Goal: Find contact information: Find contact information

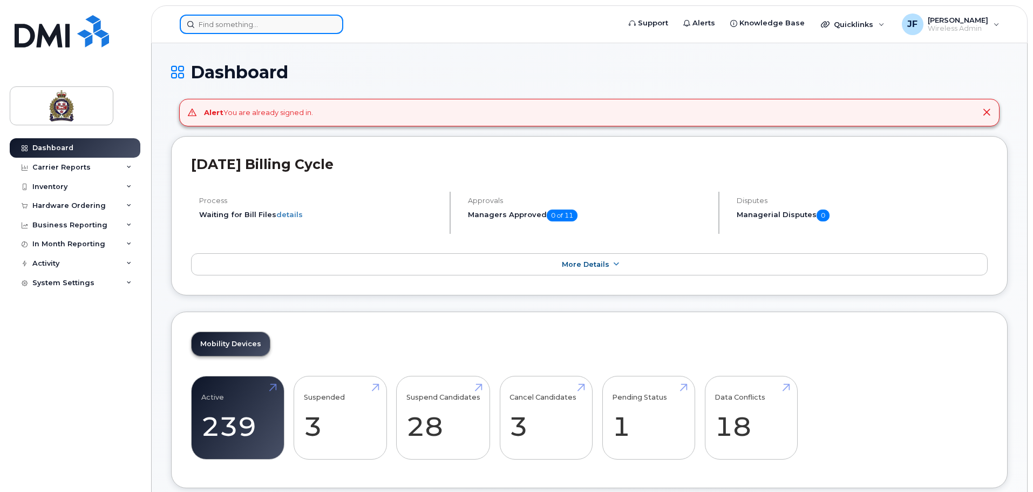
click at [256, 18] on input at bounding box center [262, 24] width 164 height 19
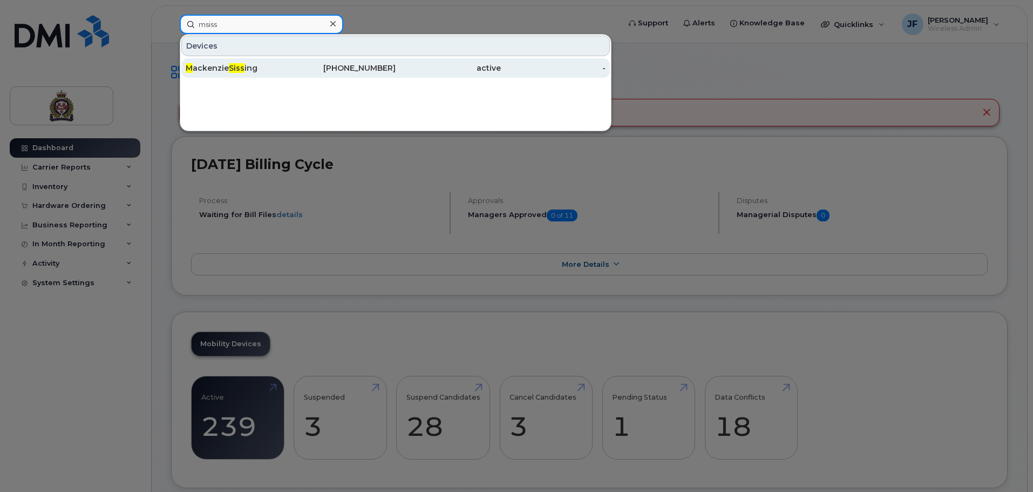
type input "msiss"
click at [224, 70] on div "M ackenzie Siss ing" at bounding box center [238, 68] width 105 height 11
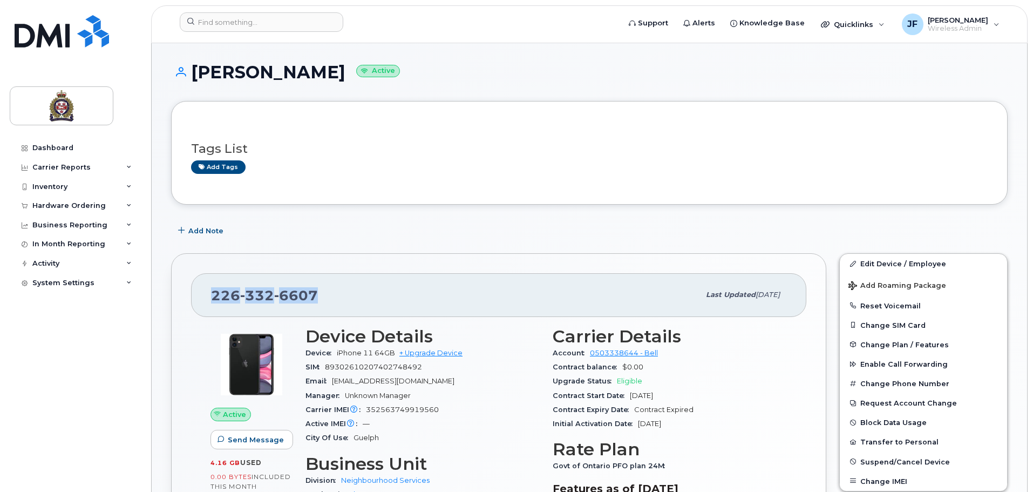
drag, startPoint x: 281, startPoint y: 302, endPoint x: 200, endPoint y: 307, distance: 80.6
click at [200, 307] on div "[PHONE_NUMBER] Last updated [DATE]" at bounding box center [498, 294] width 615 height 43
copy span "[PHONE_NUMBER]"
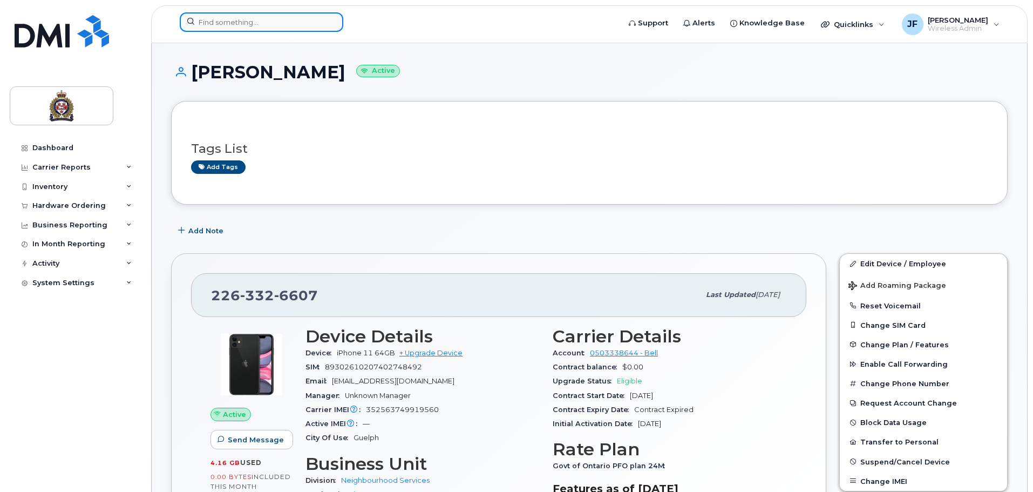
click at [312, 24] on input at bounding box center [262, 21] width 164 height 19
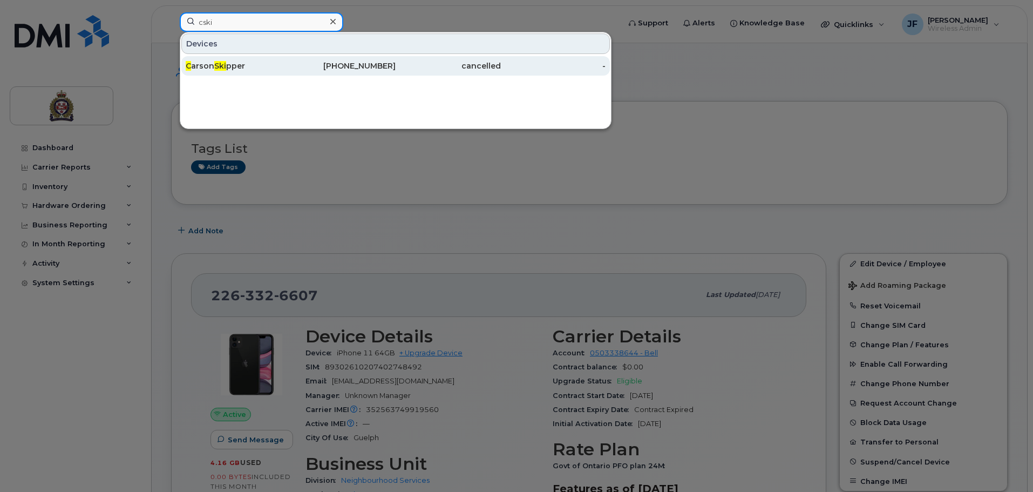
type input "cski"
click at [316, 62] on div "[PHONE_NUMBER]" at bounding box center [343, 65] width 105 height 11
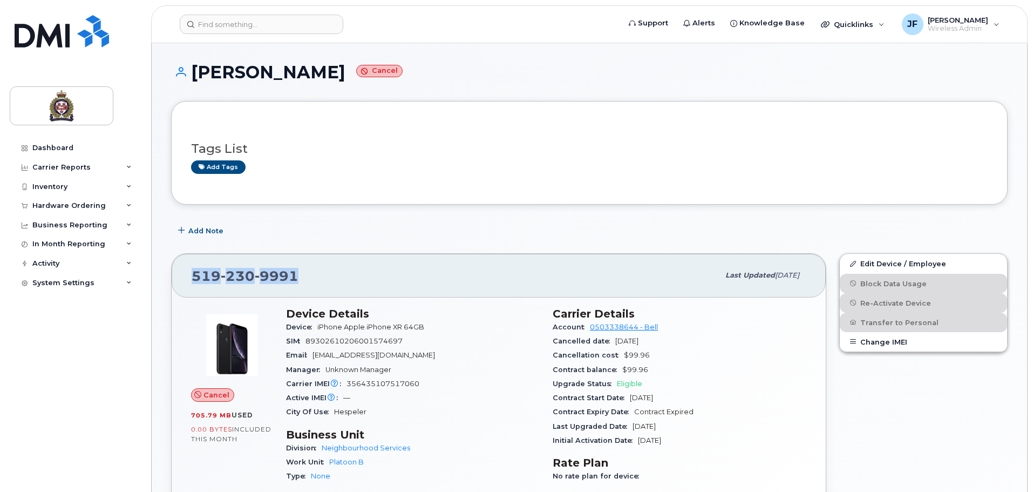
drag, startPoint x: 315, startPoint y: 279, endPoint x: 174, endPoint y: 284, distance: 141.6
click at [176, 284] on div "519 230 9991 Last updated Apr 12, 2021" at bounding box center [499, 275] width 654 height 43
copy span "519 230 9991"
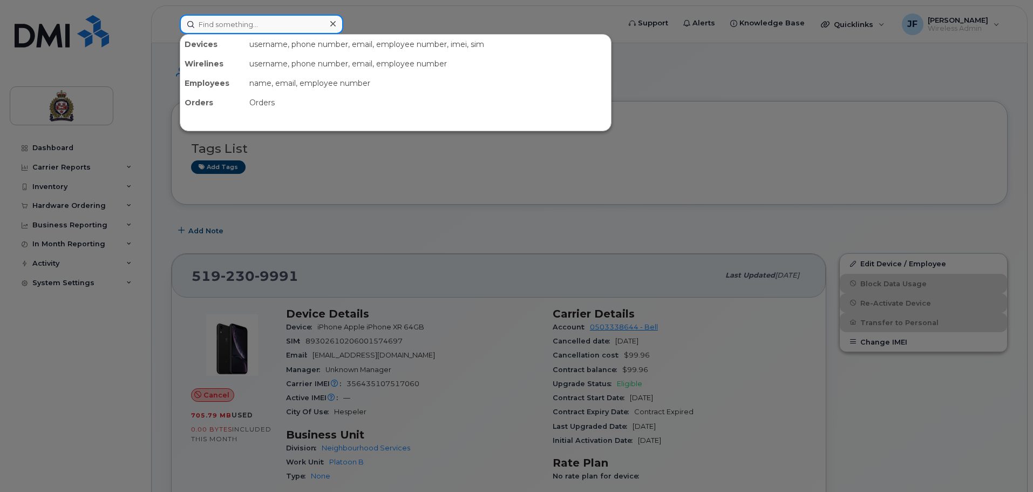
click at [277, 17] on input at bounding box center [262, 24] width 164 height 19
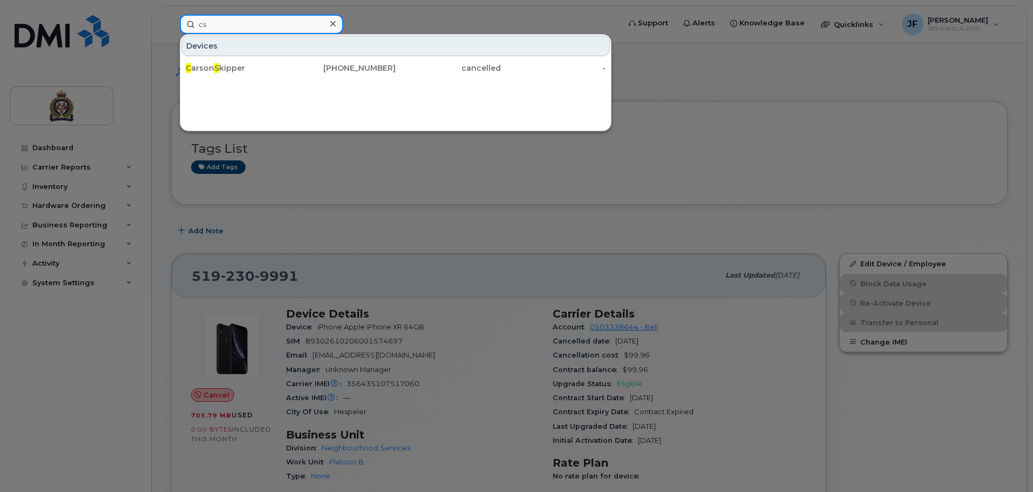
type input "c"
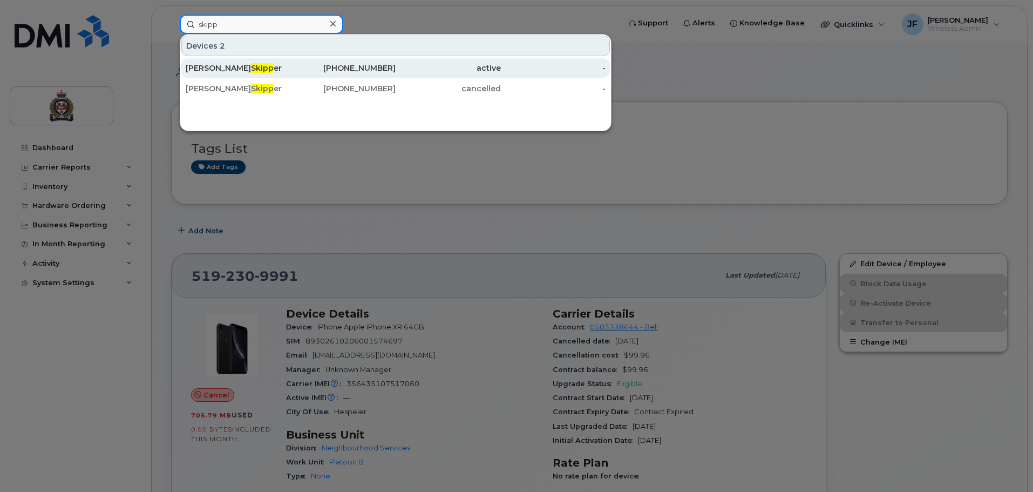
type input "skipp"
click at [253, 67] on div "Carson Skipp er" at bounding box center [238, 68] width 105 height 11
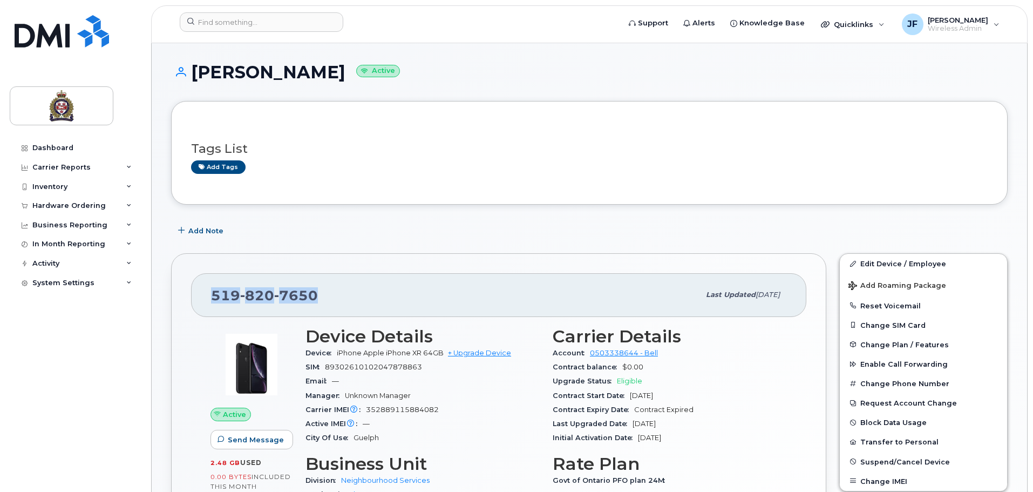
drag, startPoint x: 329, startPoint y: 289, endPoint x: 164, endPoint y: 280, distance: 165.5
copy span "519 820 7650"
